Goal: Information Seeking & Learning: Learn about a topic

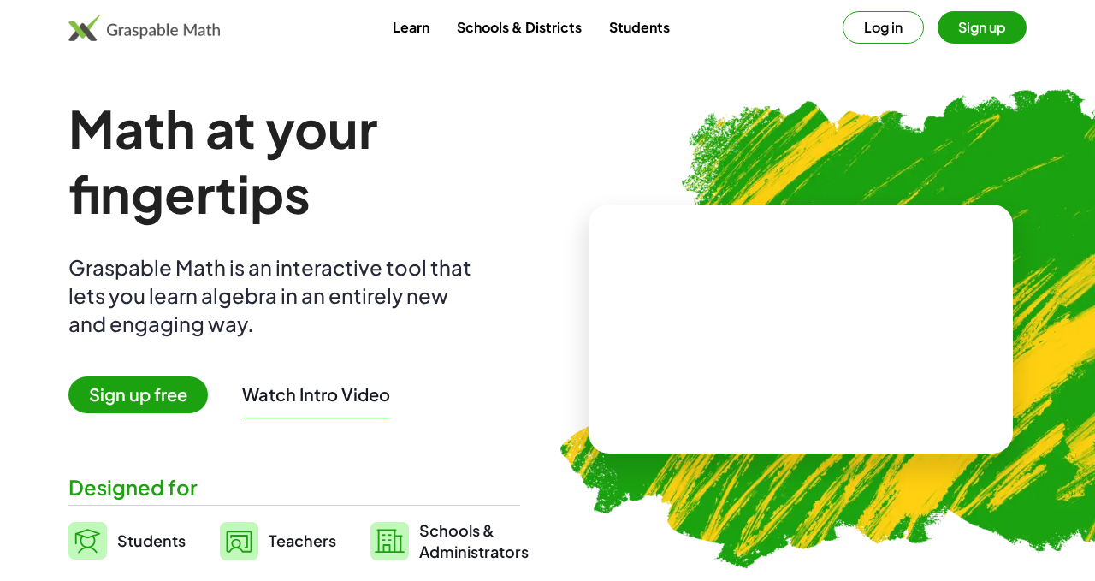
click at [305, 538] on span "Teachers" at bounding box center [303, 541] width 68 height 20
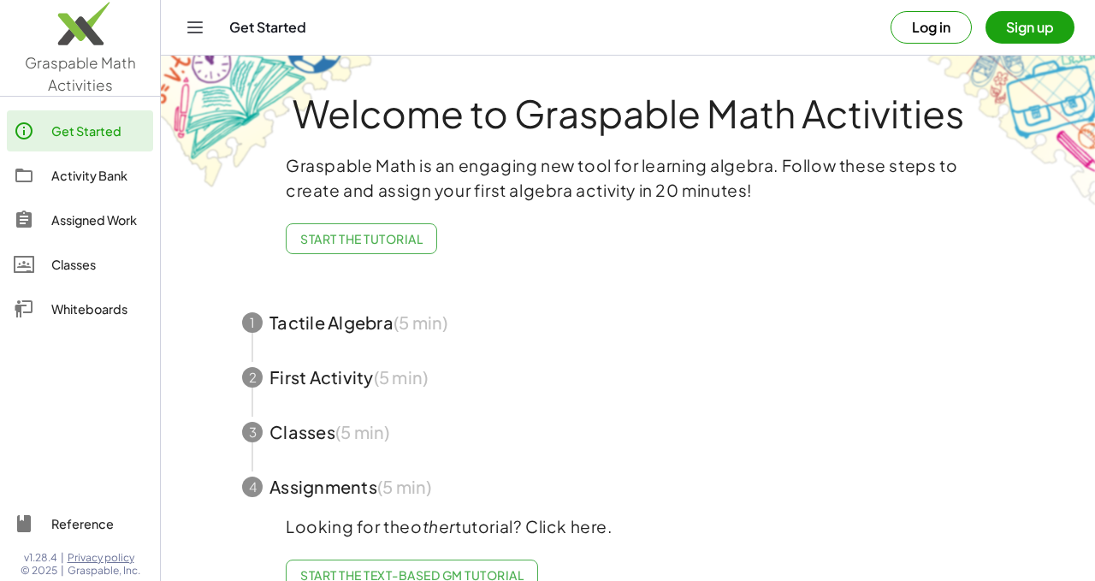
click at [407, 247] on button "Start the Tutorial" at bounding box center [361, 238] width 151 height 31
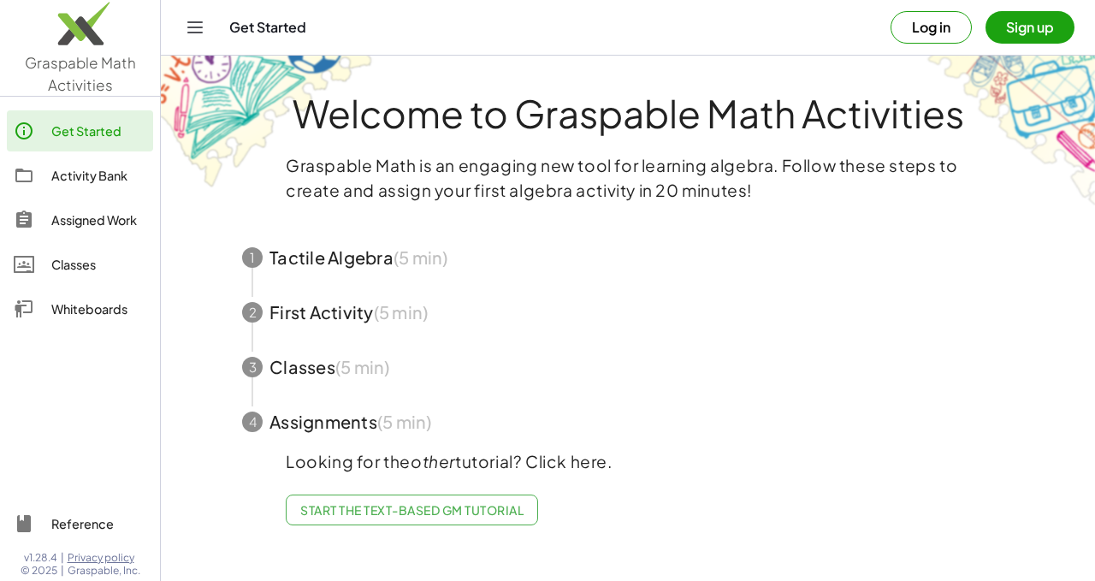
click at [475, 511] on span "Start the Text-based GM Tutorial" at bounding box center [411, 509] width 223 height 15
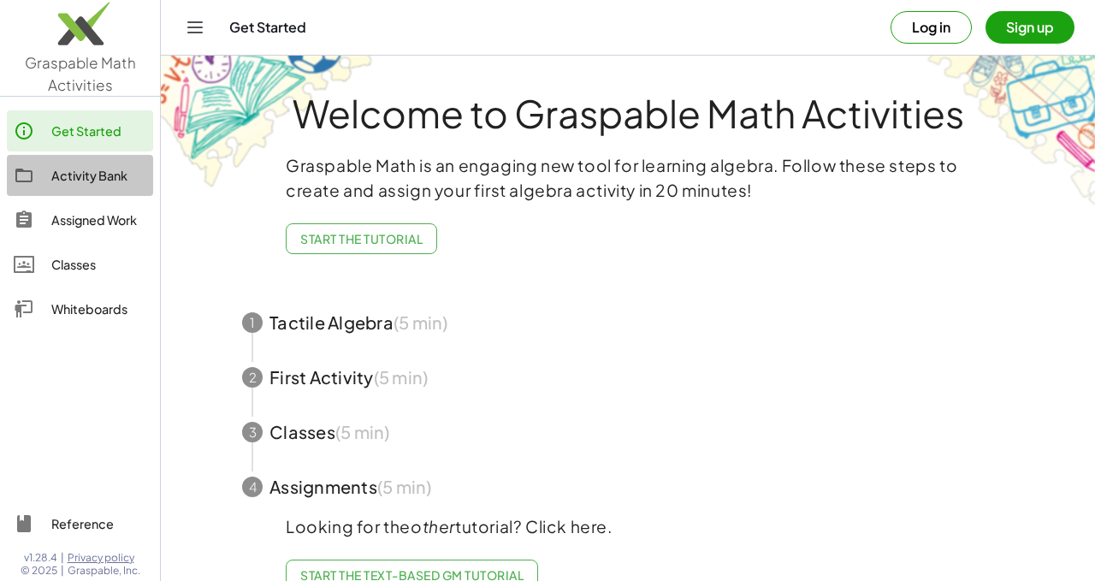
click at [121, 181] on div "Activity Bank" at bounding box center [98, 175] width 95 height 21
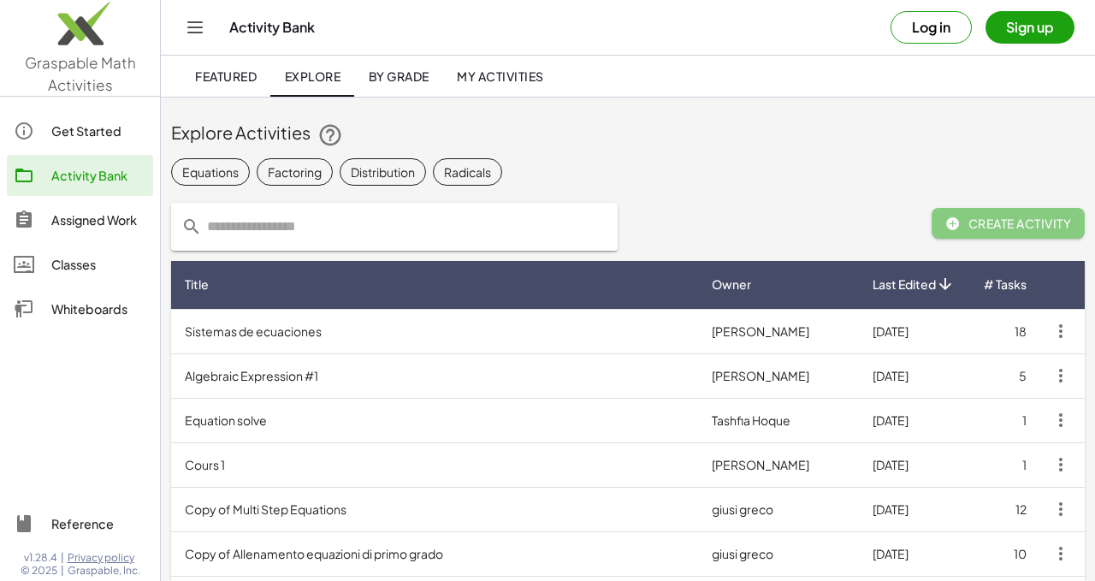
click at [260, 428] on td "Equation solve" at bounding box center [434, 420] width 527 height 45
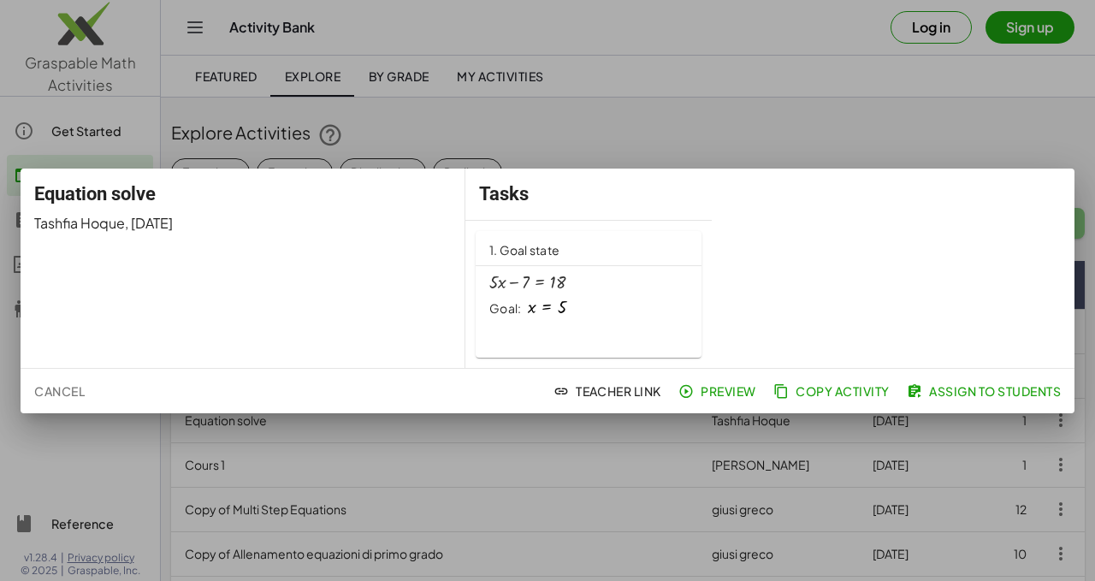
click at [723, 394] on span "Preview" at bounding box center [719, 390] width 74 height 15
click at [60, 400] on button "Cancel" at bounding box center [59, 391] width 64 height 31
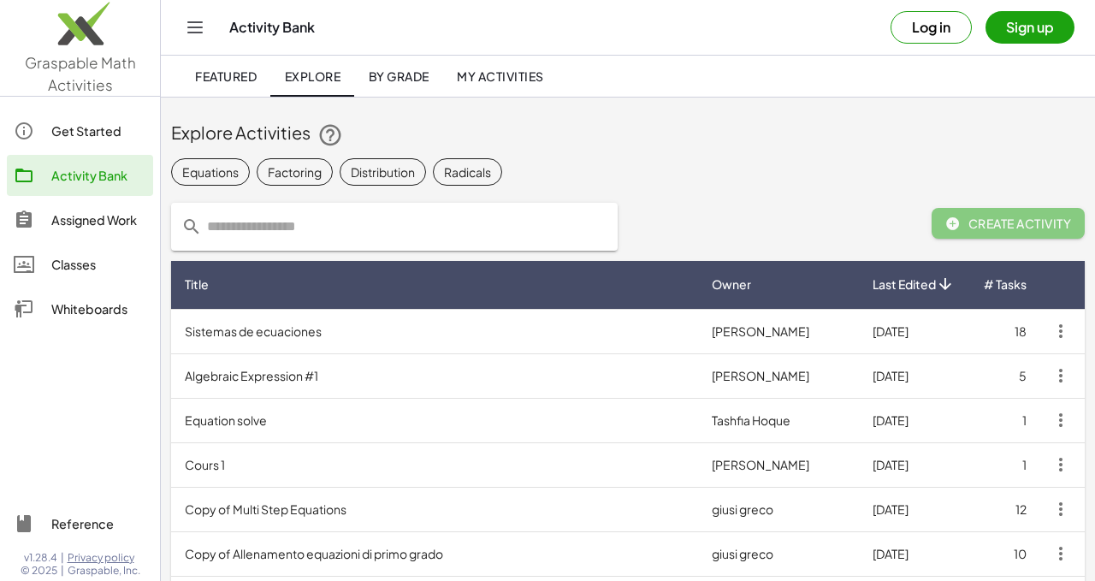
click at [112, 56] on img at bounding box center [80, 27] width 160 height 73
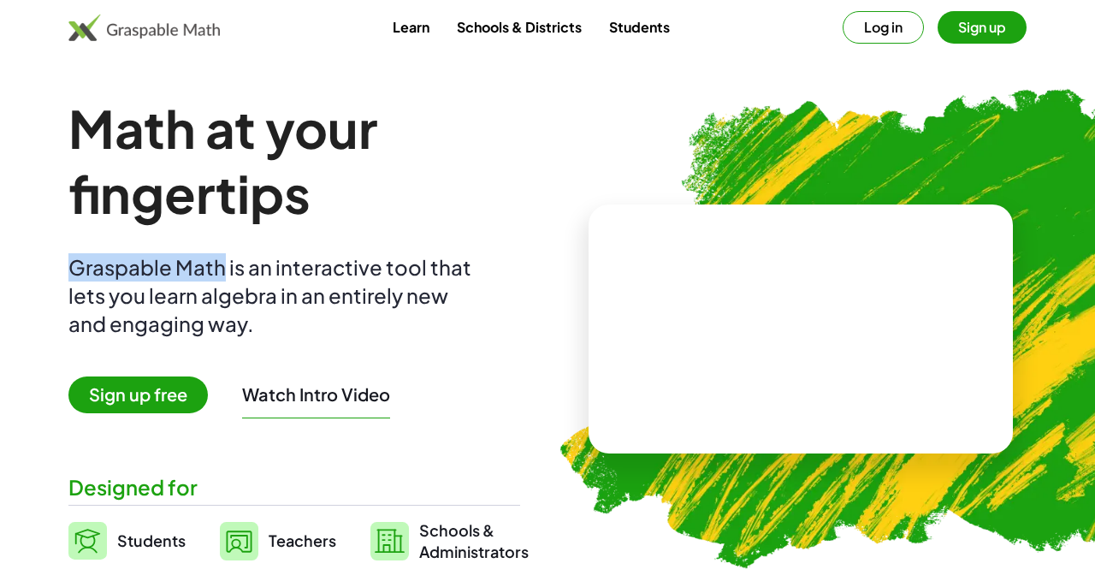
drag, startPoint x: 67, startPoint y: 269, endPoint x: 223, endPoint y: 276, distance: 155.9
click at [223, 276] on main "Math at your fingertips Graspable Math is an interactive tool that lets you lea…" at bounding box center [547, 329] width 1095 height 466
copy div "Graspable Math"
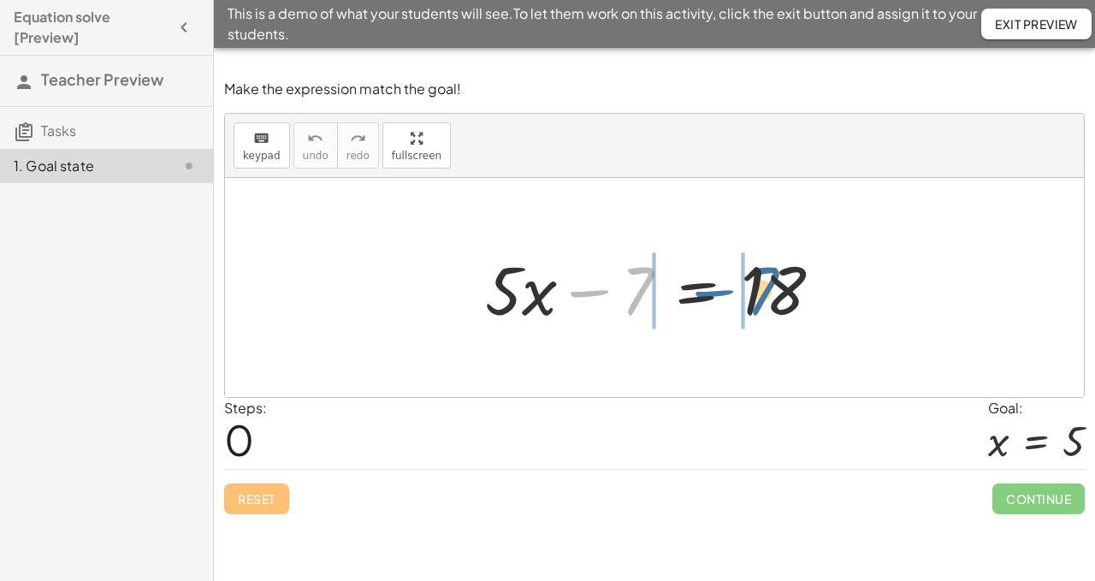
drag, startPoint x: 645, startPoint y: 282, endPoint x: 783, endPoint y: 291, distance: 138.1
click at [785, 291] on div at bounding box center [661, 288] width 368 height 88
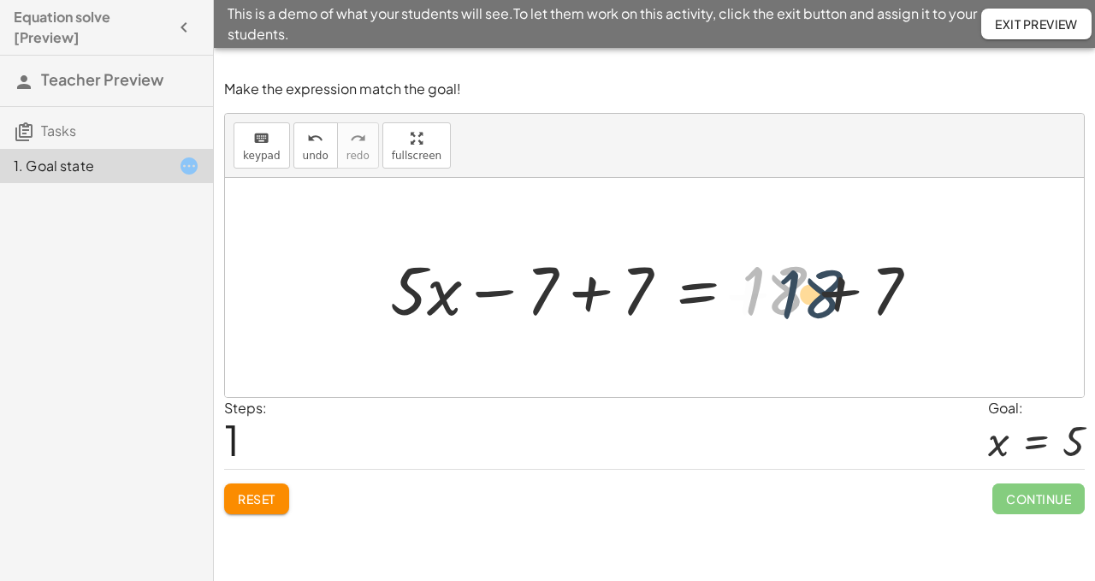
drag, startPoint x: 786, startPoint y: 310, endPoint x: 848, endPoint y: 315, distance: 61.8
click at [847, 315] on div at bounding box center [661, 288] width 559 height 88
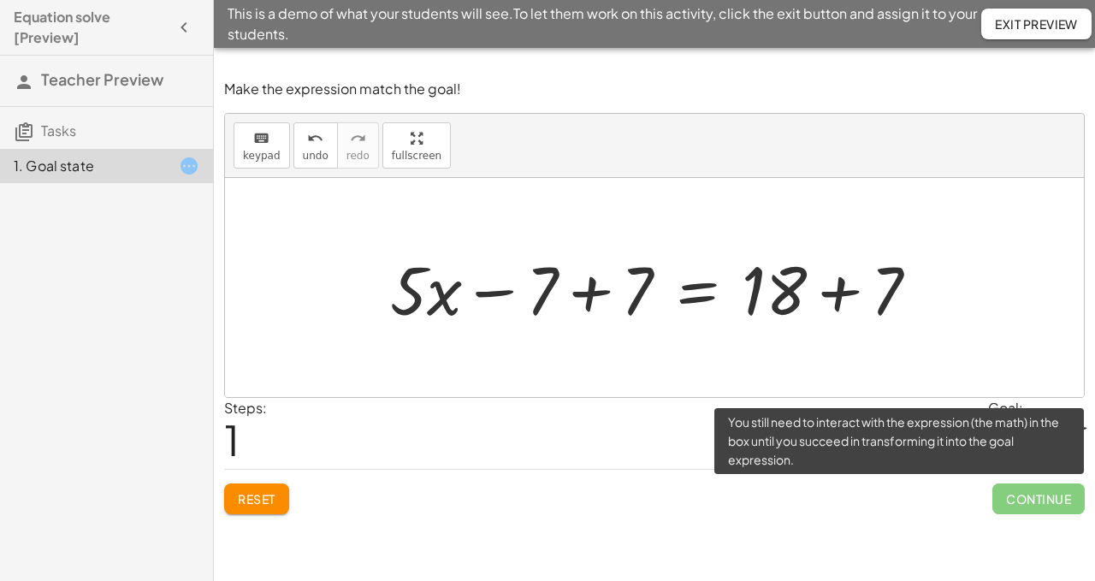
click at [1029, 496] on span "Continue" at bounding box center [1039, 499] width 92 height 31
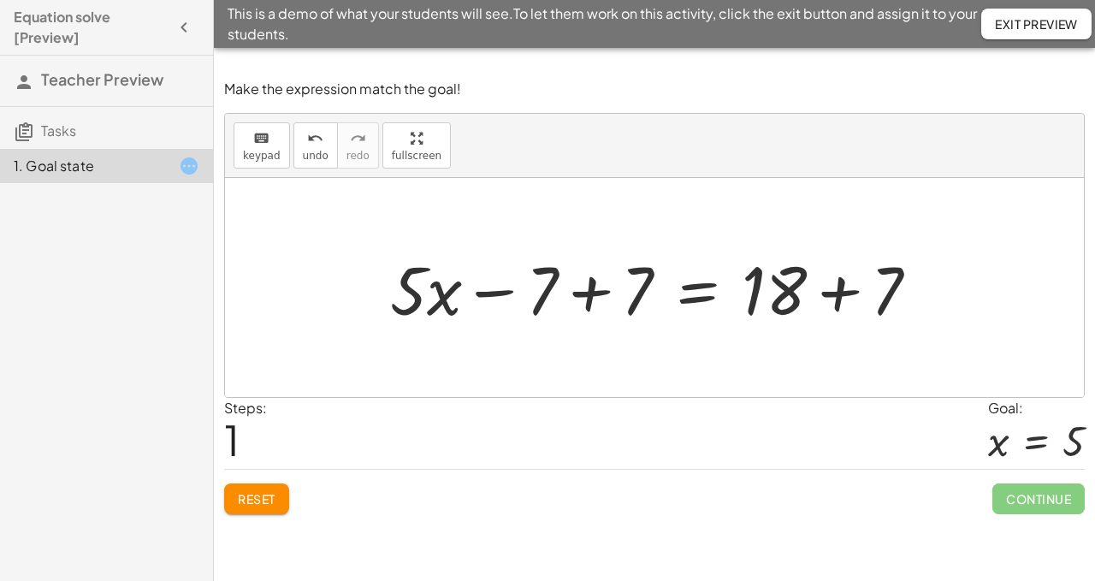
click at [920, 329] on div at bounding box center [661, 288] width 559 height 88
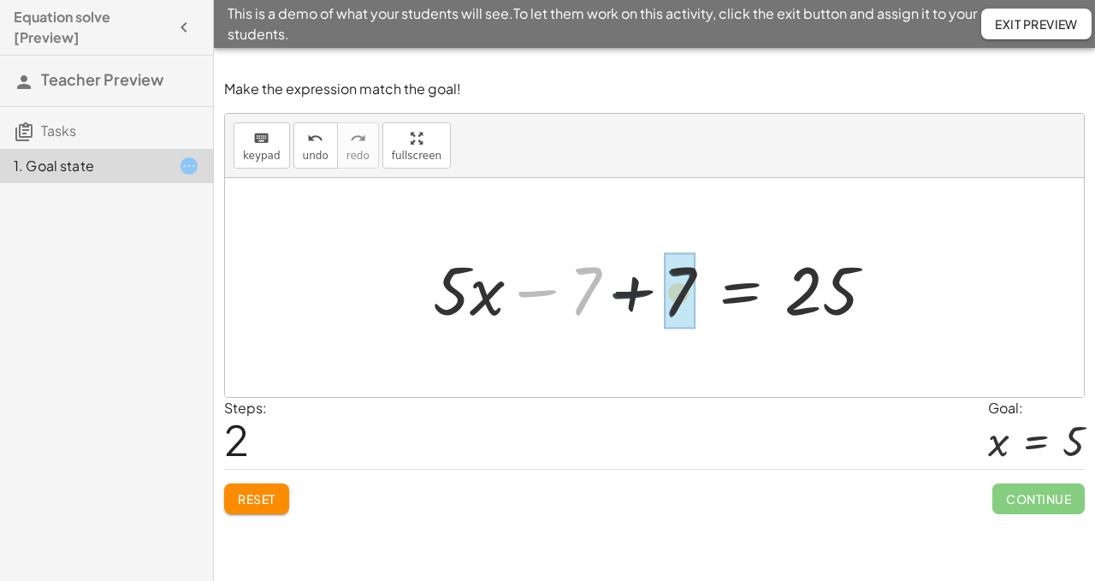
drag, startPoint x: 577, startPoint y: 307, endPoint x: 679, endPoint y: 310, distance: 101.9
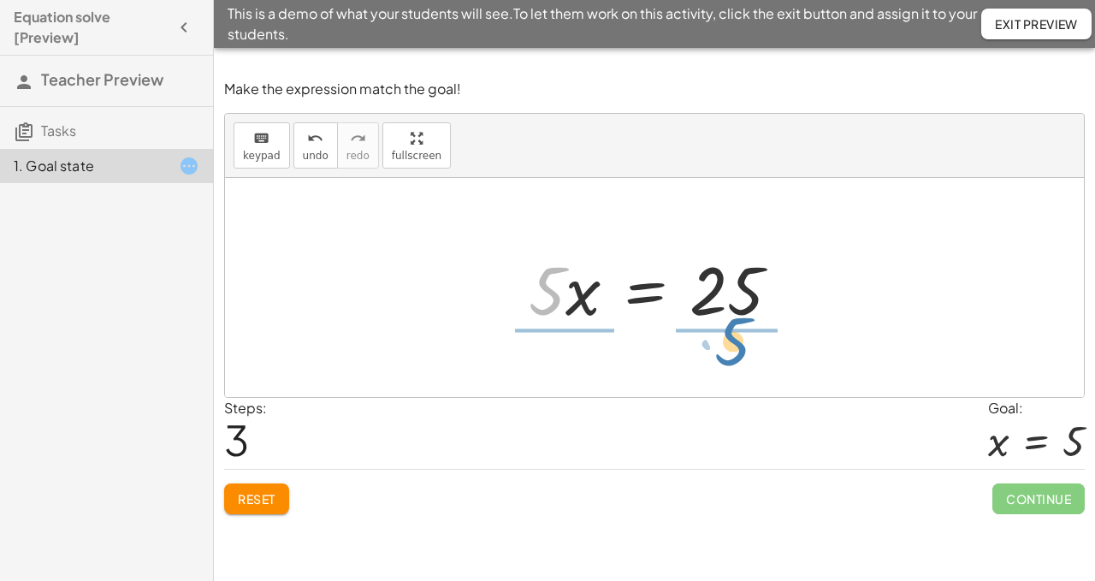
drag, startPoint x: 553, startPoint y: 291, endPoint x: 739, endPoint y: 342, distance: 192.7
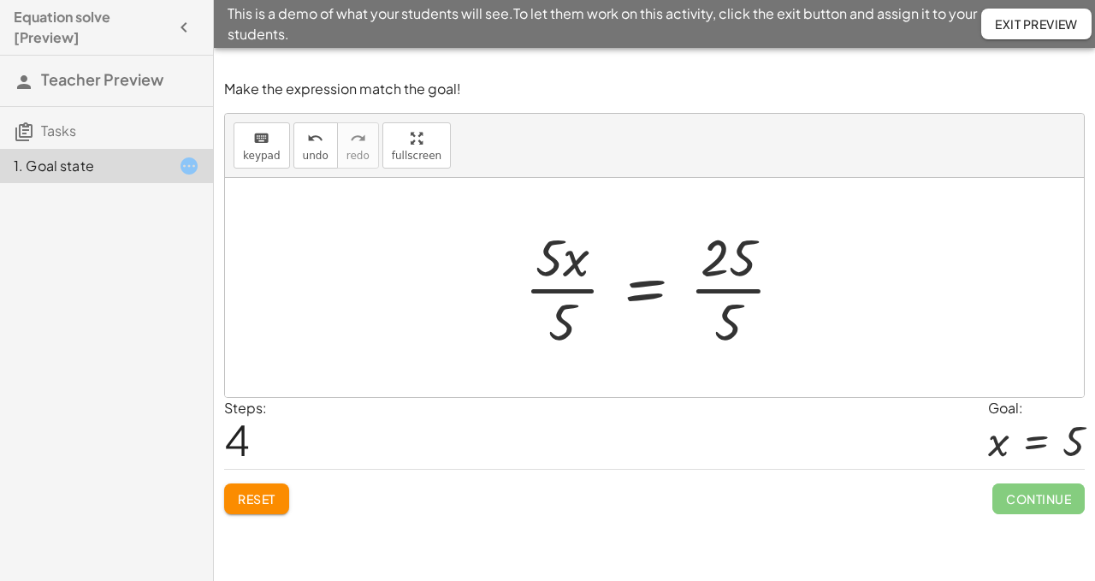
click at [702, 371] on div at bounding box center [654, 287] width 859 height 219
click at [844, 312] on div at bounding box center [654, 287] width 859 height 219
click at [555, 254] on div at bounding box center [661, 288] width 290 height 132
drag, startPoint x: 584, startPoint y: 265, endPoint x: 601, endPoint y: 228, distance: 41.4
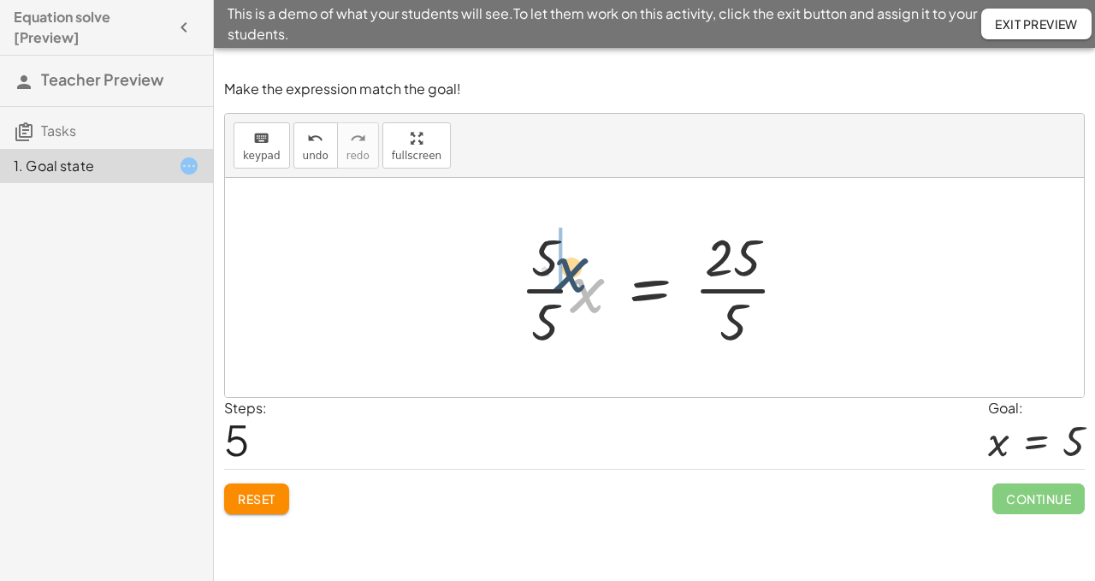
drag, startPoint x: 584, startPoint y: 292, endPoint x: 567, endPoint y: 271, distance: 26.2
click at [567, 271] on div at bounding box center [661, 288] width 299 height 132
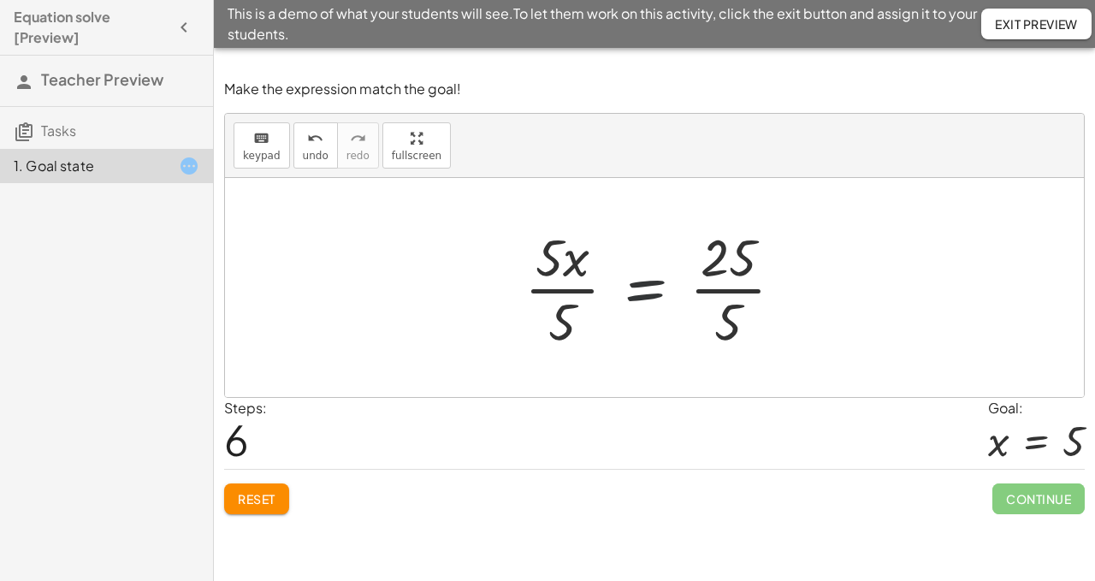
drag, startPoint x: 654, startPoint y: 287, endPoint x: 653, endPoint y: 376, distance: 89.0
click at [654, 375] on div "+ · 5 · x − 7 = 18 + · 5 · x − 7 + 7 = + 18 + 7 + · 5 · x − 7 + 7 = 25 + · 5 · …" at bounding box center [654, 287] width 859 height 219
click at [783, 288] on div at bounding box center [661, 288] width 290 height 132
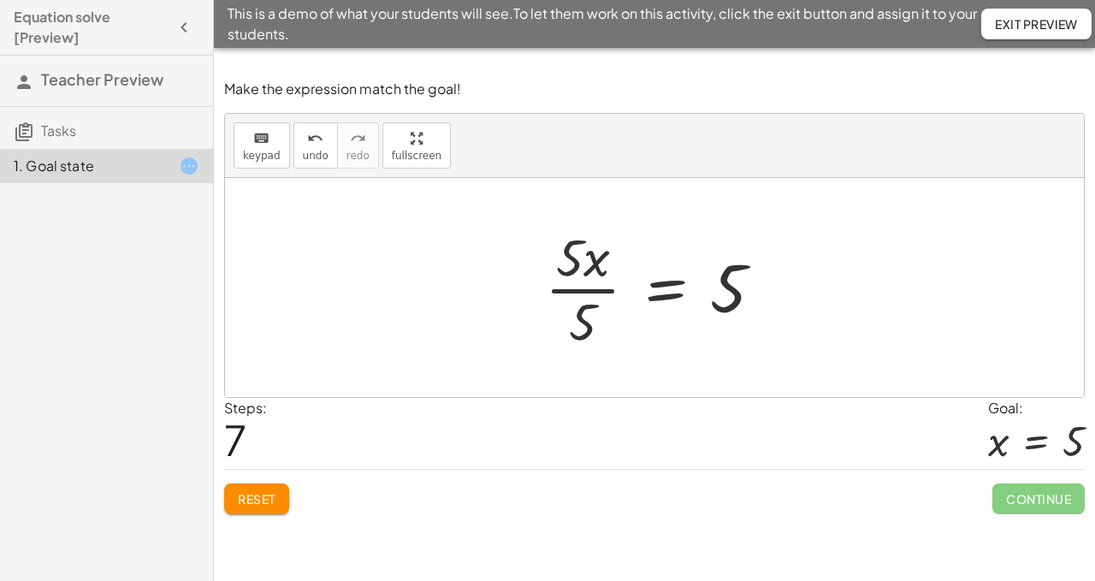
click at [577, 258] on div at bounding box center [661, 288] width 249 height 132
drag, startPoint x: 570, startPoint y: 245, endPoint x: 580, endPoint y: 359, distance: 115.1
click at [589, 329] on div at bounding box center [661, 288] width 249 height 132
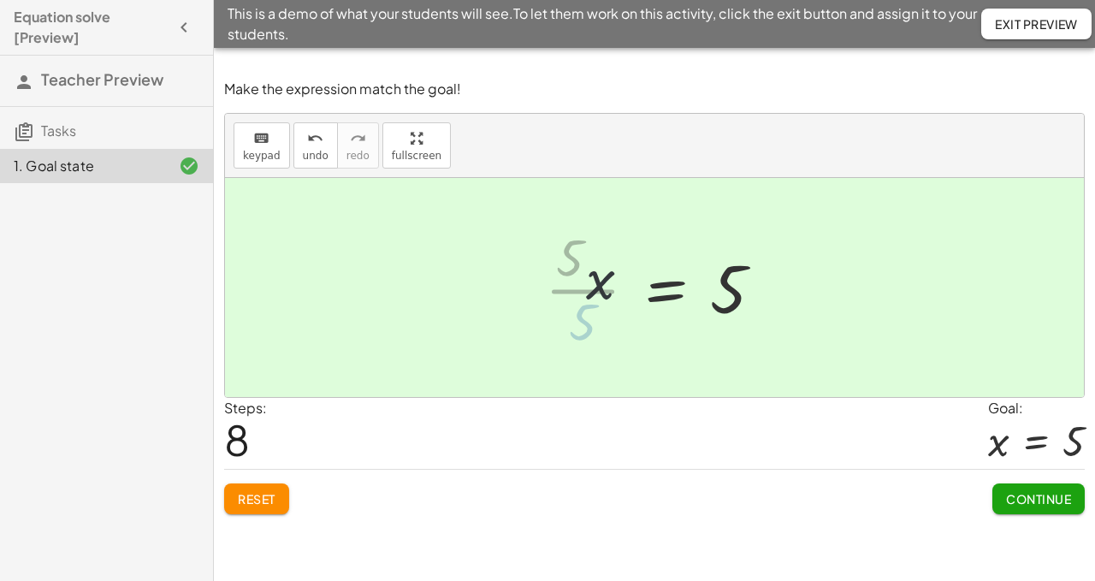
click at [589, 329] on div at bounding box center [682, 288] width 208 height 85
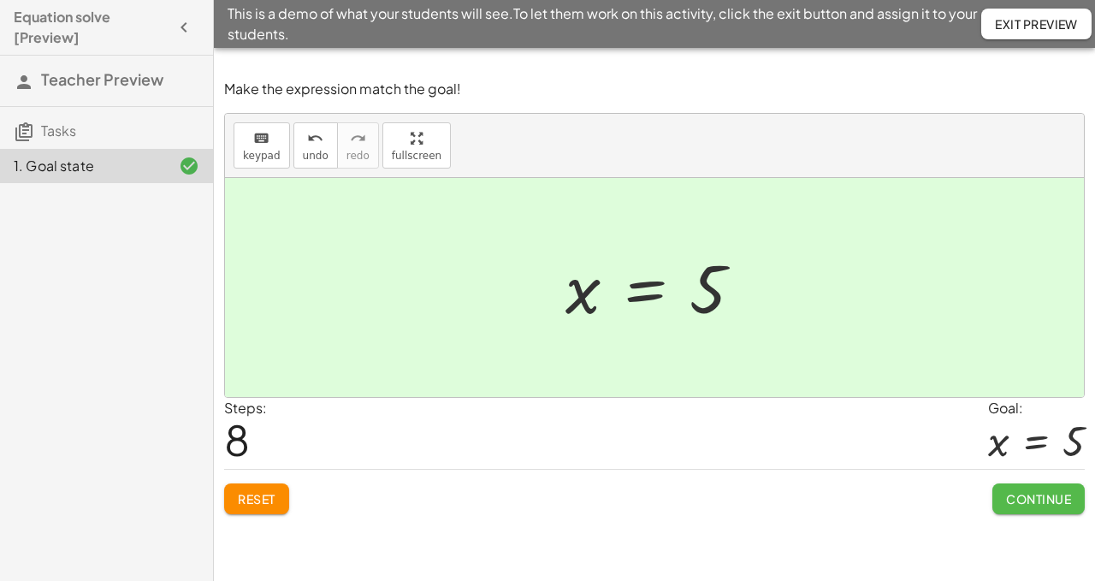
click at [1024, 495] on span "Continue" at bounding box center [1038, 498] width 65 height 15
